Goal: Navigation & Orientation: Find specific page/section

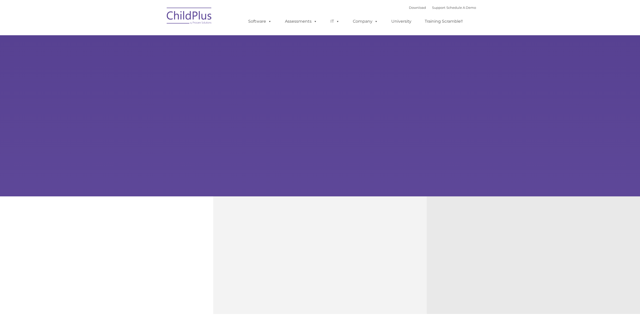
type input ""
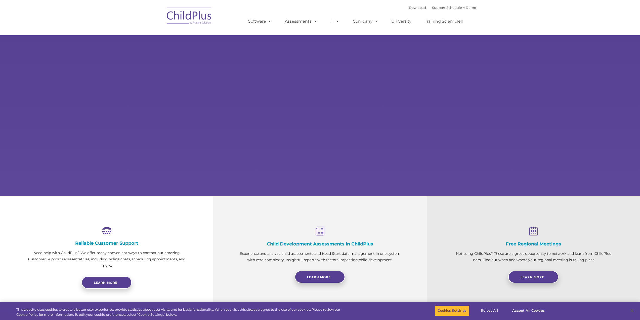
select select "MEDIUM"
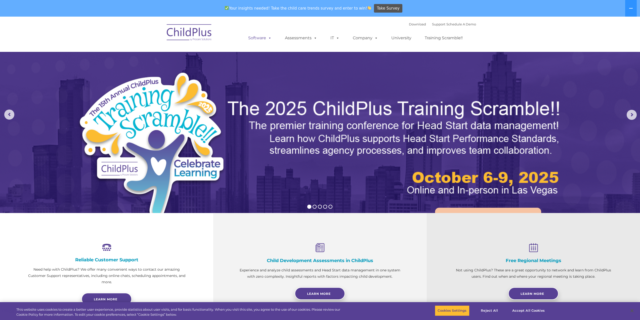
click at [259, 37] on link "Software" at bounding box center [259, 38] width 33 height 10
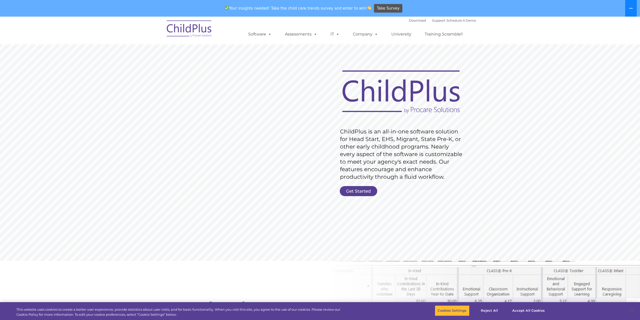
click at [632, 6] on button at bounding box center [631, 8] width 12 height 17
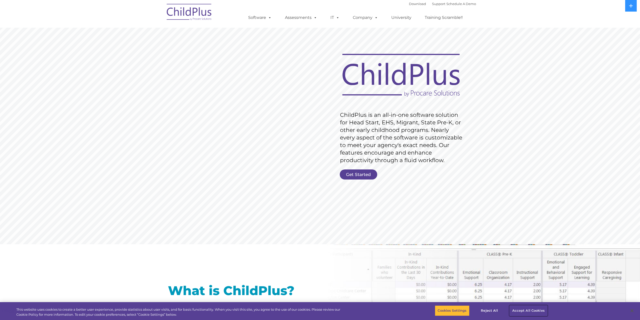
click at [539, 312] on button "Accept All Cookies" at bounding box center [528, 310] width 38 height 11
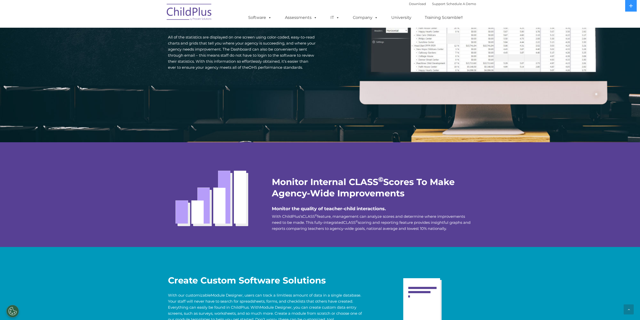
scroll to position [1096, 0]
